Goal: Task Accomplishment & Management: Use online tool/utility

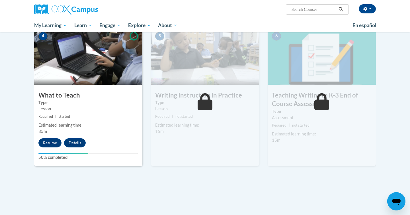
scroll to position [270, 0]
click at [53, 141] on button "Resume" at bounding box center [49, 142] width 23 height 9
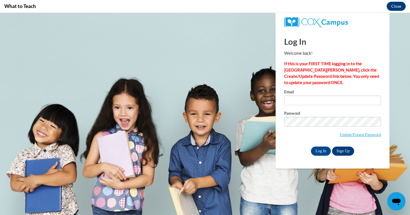
scroll to position [0, 0]
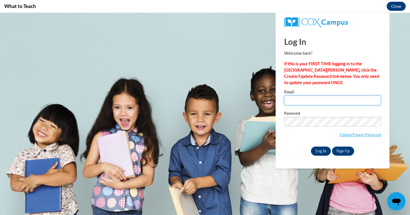
type input "[PERSON_NAME][EMAIL_ADDRESS][DOMAIN_NAME]"
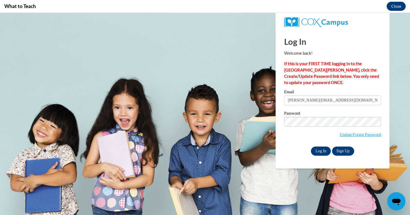
click at [325, 151] on input "Log In" at bounding box center [321, 150] width 20 height 9
